Goal: Find specific page/section: Find specific page/section

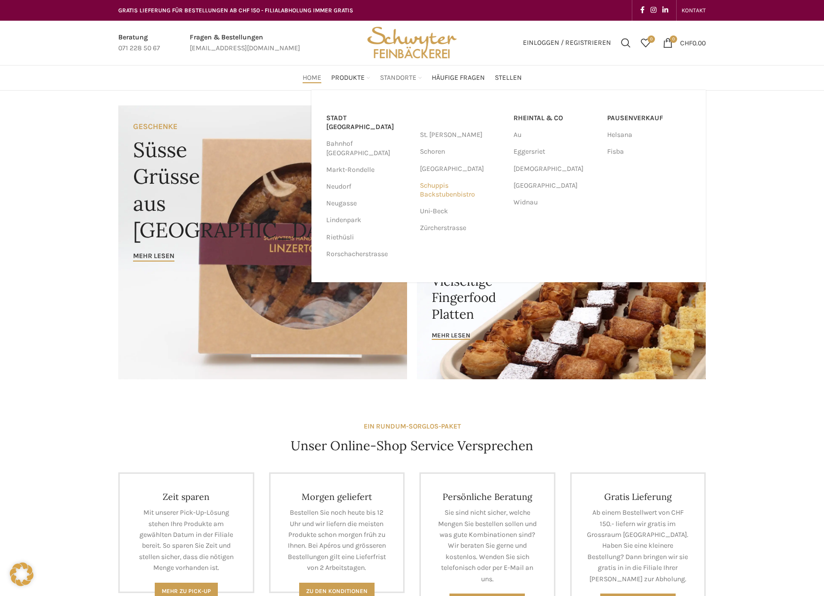
click at [437, 190] on link "Schuppis Backstubenbistro" at bounding box center [462, 190] width 84 height 26
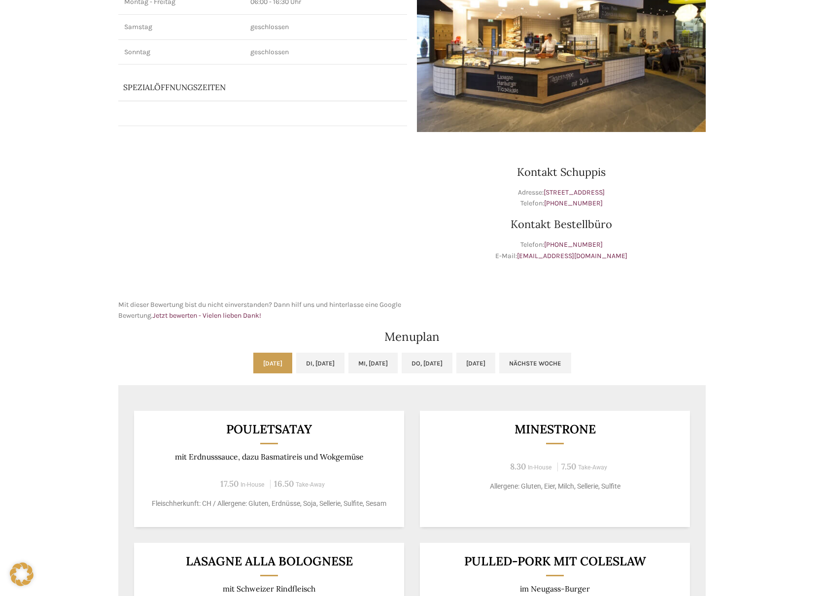
scroll to position [258, 0]
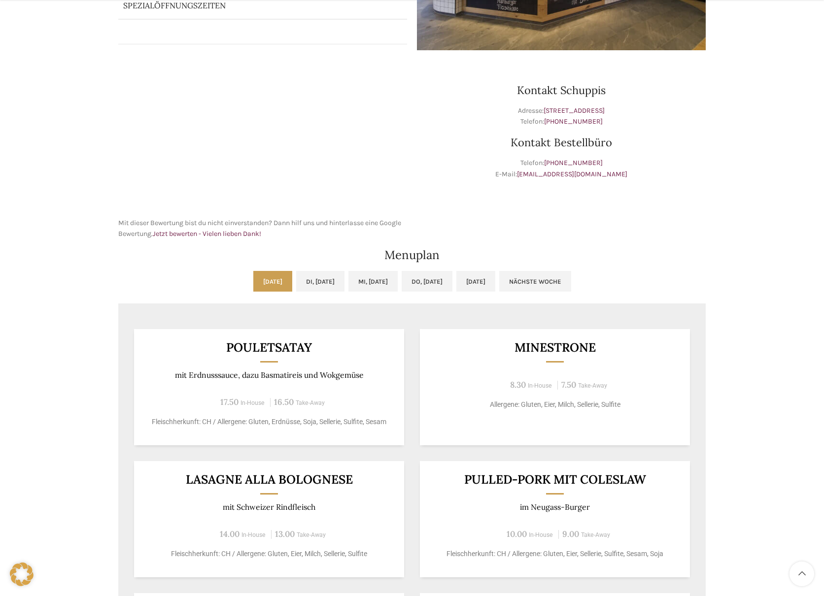
click at [88, 349] on div "Backstubenbistro Schuppis Wochentag ÖFFNUNGSZEITEN [PERSON_NAME] 06:00 - 16:30 …" at bounding box center [412, 340] width 824 height 1015
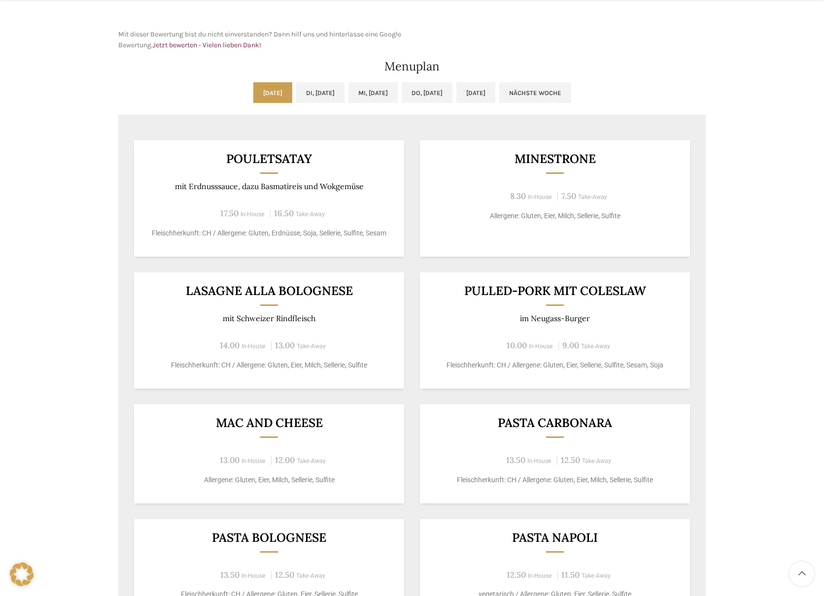
scroll to position [478, 0]
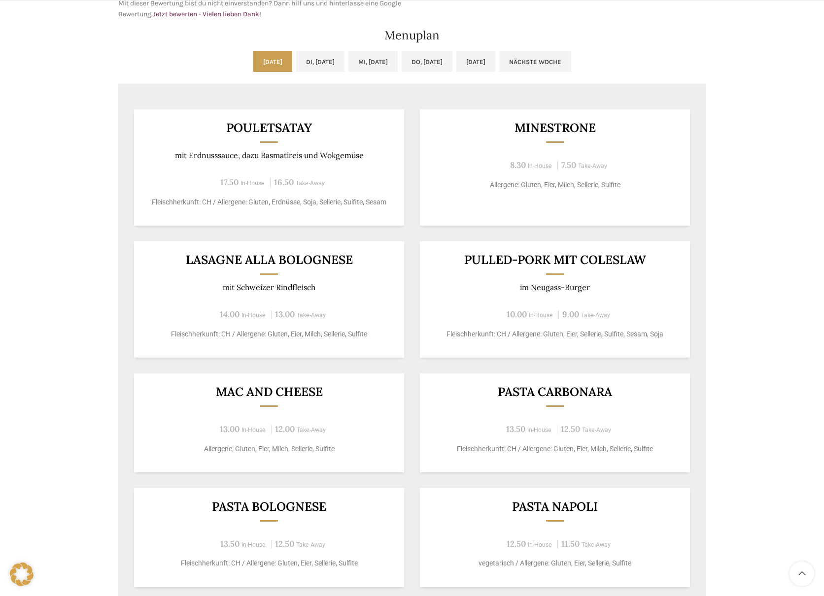
click at [191, 411] on div "Mac and Cheese 13.00 In-House 12.00 Take-Away Allergene: Gluten, Eier, Milch, S…" at bounding box center [269, 423] width 270 height 99
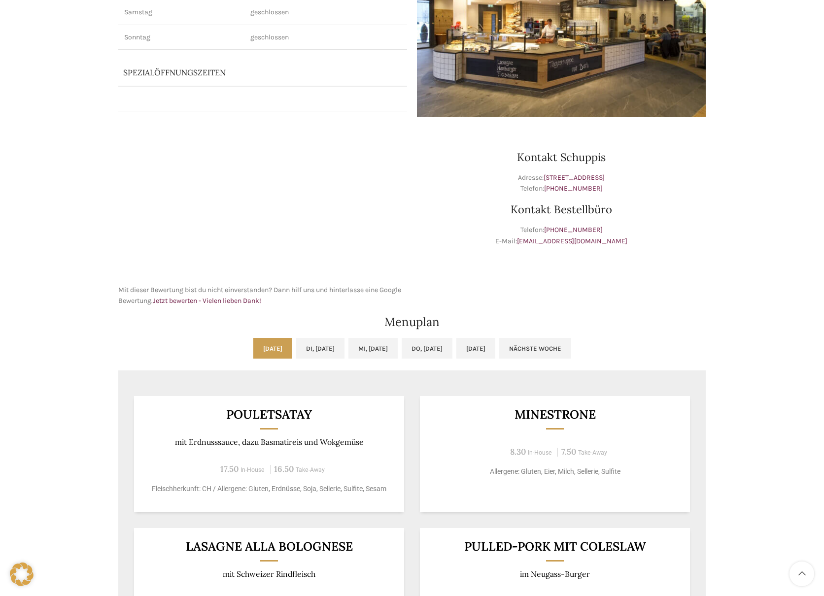
scroll to position [0, 0]
